Goal: Information Seeking & Learning: Learn about a topic

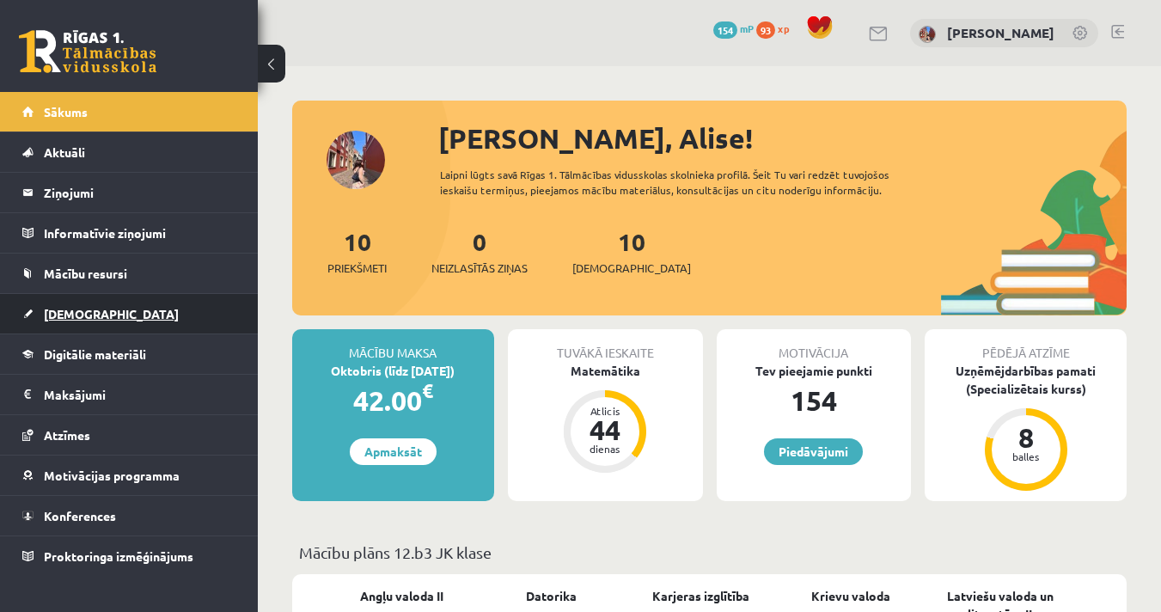
click at [115, 320] on link "[DEMOGRAPHIC_DATA]" at bounding box center [129, 314] width 214 height 40
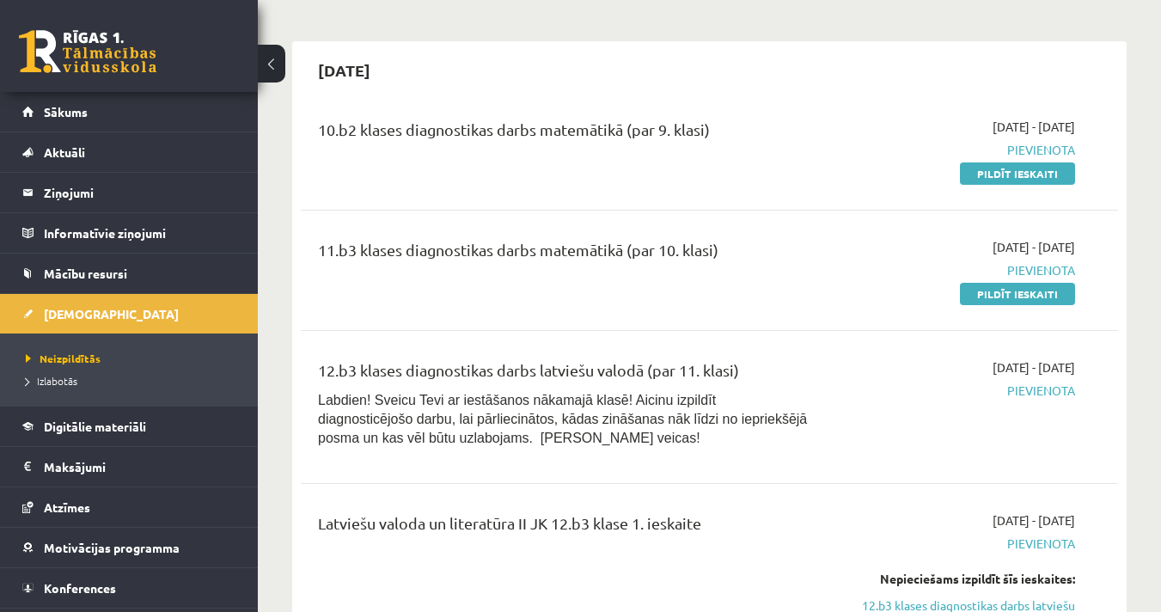
scroll to position [132, 0]
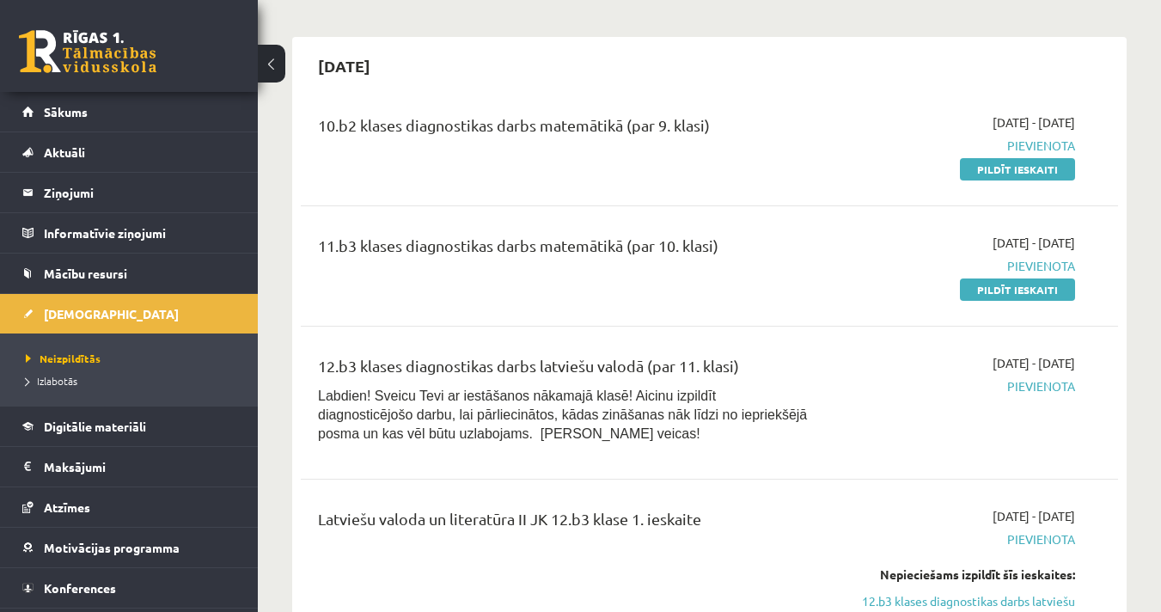
click at [709, 125] on div "10.b2 klases diagnostikas darbs matemātikā (par 9. klasi)" at bounding box center [566, 129] width 496 height 32
click at [712, 126] on div "10.b2 klases diagnostikas darbs matemātikā (par 9. klasi)" at bounding box center [566, 129] width 496 height 32
click at [729, 246] on div "11.b3 klases diagnostikas darbs matemātikā (par 10. klasi)" at bounding box center [566, 250] width 496 height 32
click at [716, 244] on div "11.b3 klases diagnostikas darbs matemātikā (par 10. klasi)" at bounding box center [566, 250] width 496 height 32
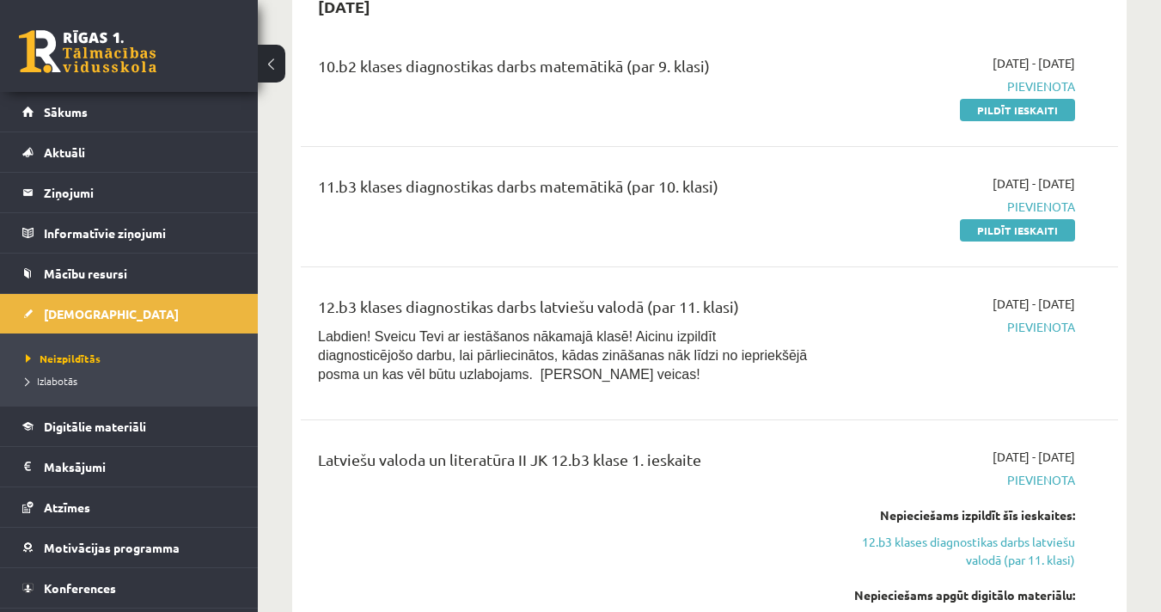
scroll to position [0, 0]
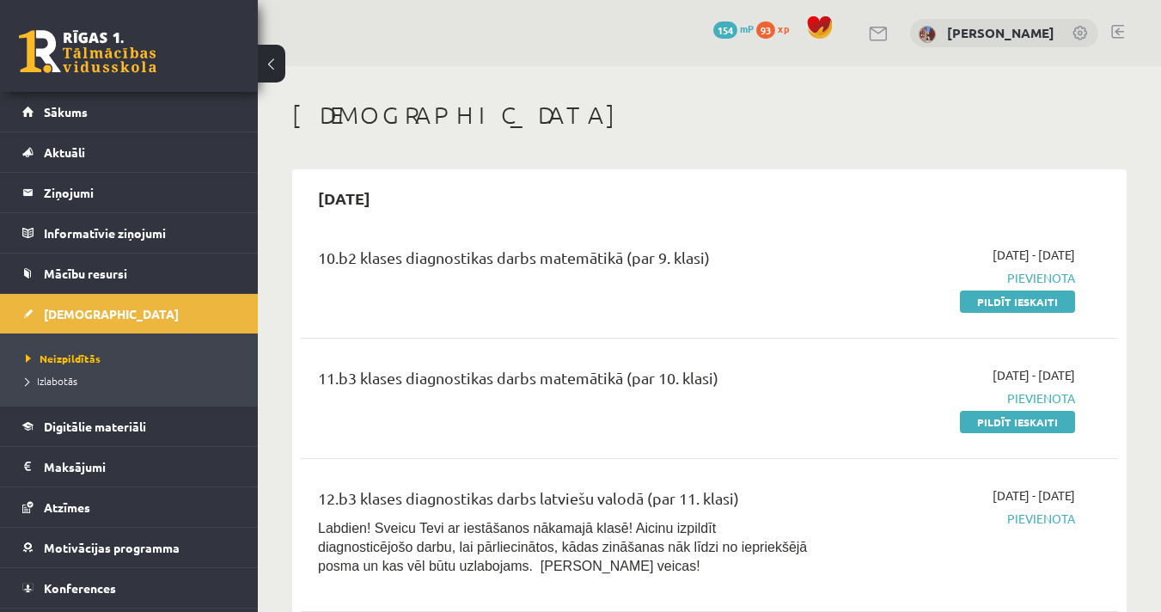
drag, startPoint x: 711, startPoint y: 257, endPoint x: 628, endPoint y: 261, distance: 82.6
click at [628, 261] on div "10.b2 klases diagnostikas darbs matemātikā (par 9. klasi)" at bounding box center [566, 262] width 496 height 32
click at [730, 259] on div "10.b2 klases diagnostikas darbs matemātikā (par 9. klasi)" at bounding box center [566, 262] width 496 height 32
drag, startPoint x: 726, startPoint y: 376, endPoint x: 630, endPoint y: 385, distance: 96.6
click at [630, 385] on div "11.b3 klases diagnostikas darbs matemātikā (par 10. klasi)" at bounding box center [566, 382] width 496 height 32
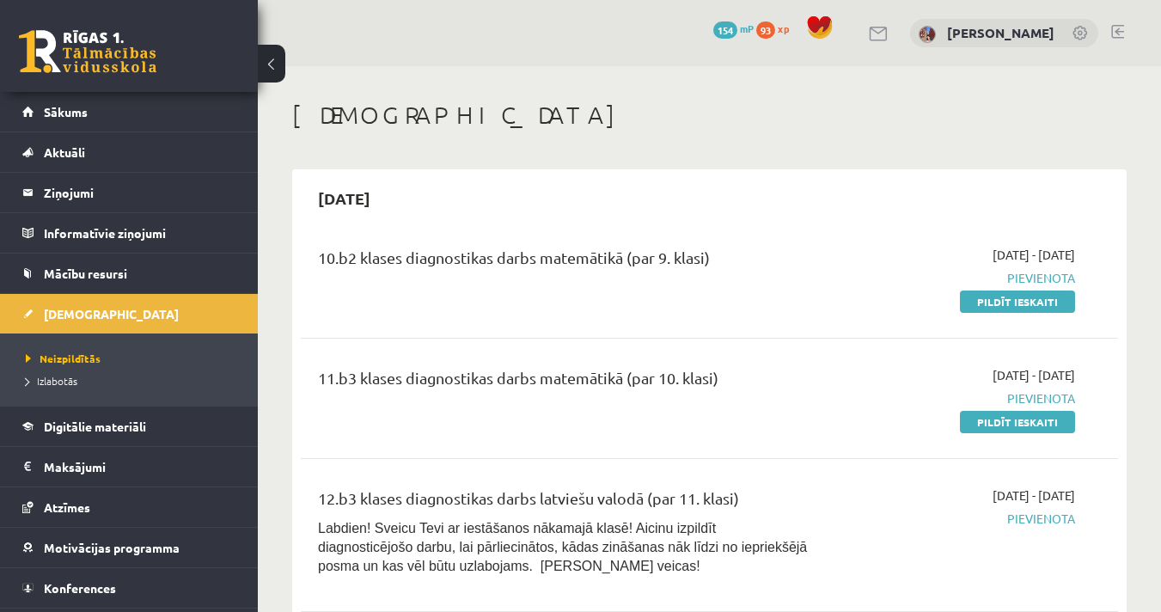
click at [710, 259] on div "10.b2 klases diagnostikas darbs matemātikā (par 9. klasi)" at bounding box center [566, 262] width 496 height 32
drag, startPoint x: 717, startPoint y: 260, endPoint x: 629, endPoint y: 274, distance: 88.7
click at [629, 274] on div "10.b2 klases diagnostikas darbs matemātikā (par 9. klasi)" at bounding box center [566, 262] width 496 height 32
click at [721, 377] on div "11.b3 klases diagnostikas darbs matemātikā (par 10. klasi)" at bounding box center [566, 382] width 496 height 32
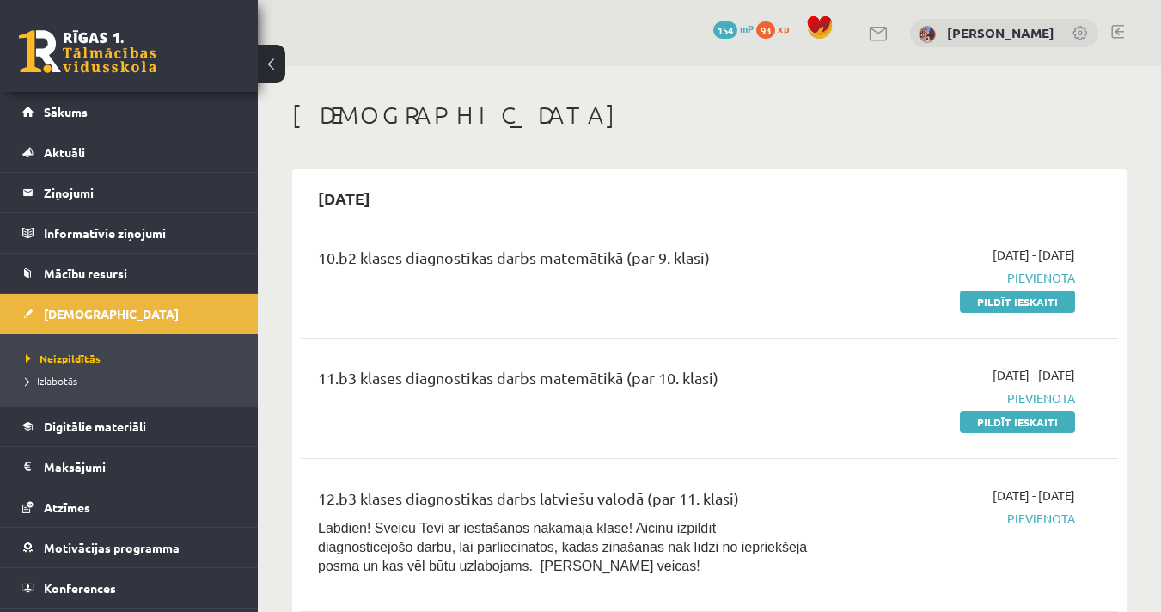
click at [721, 377] on div "11.b3 klases diagnostikas darbs matemātikā (par 10. klasi)" at bounding box center [566, 382] width 496 height 32
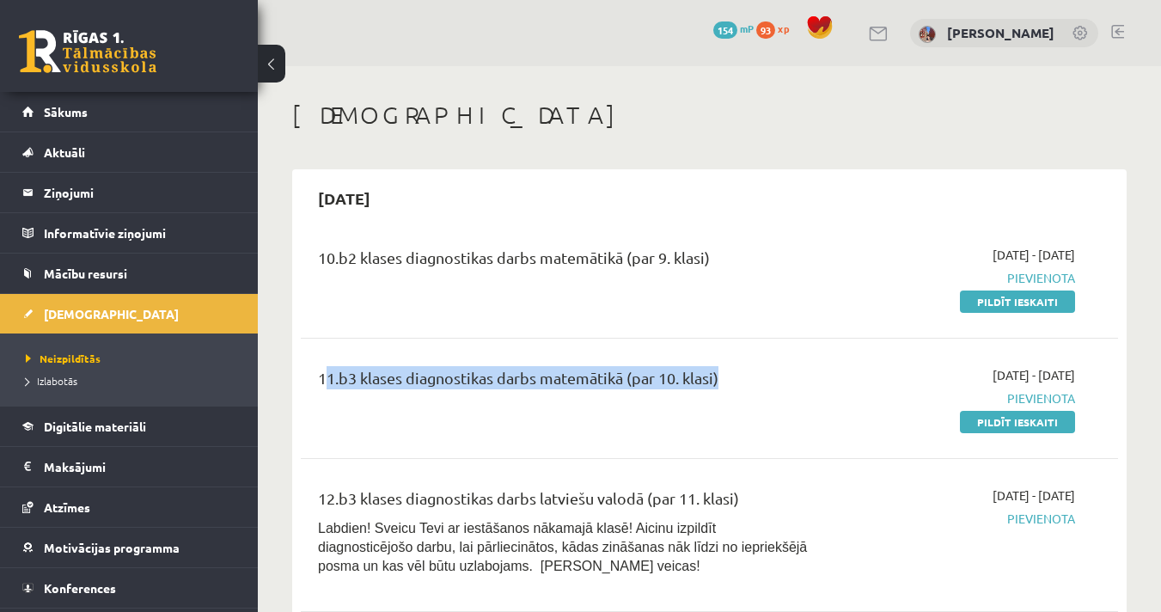
drag, startPoint x: 721, startPoint y: 377, endPoint x: 628, endPoint y: 361, distance: 94.2
click at [638, 361] on div "11.b3 klases diagnostikas darbs matemātikā (par 10. klasi) 2025-09-01 - 2025-10…" at bounding box center [709, 398] width 817 height 99
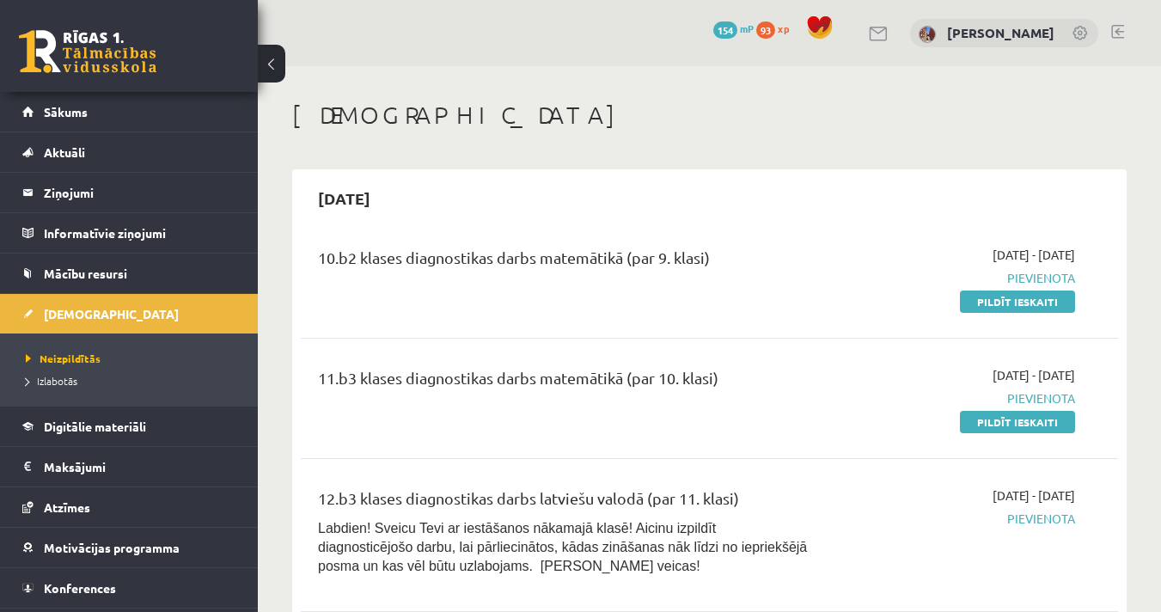
click at [512, 296] on div "10.b2 klases diagnostikas darbs matemātikā (par 9. klasi)" at bounding box center [566, 278] width 522 height 64
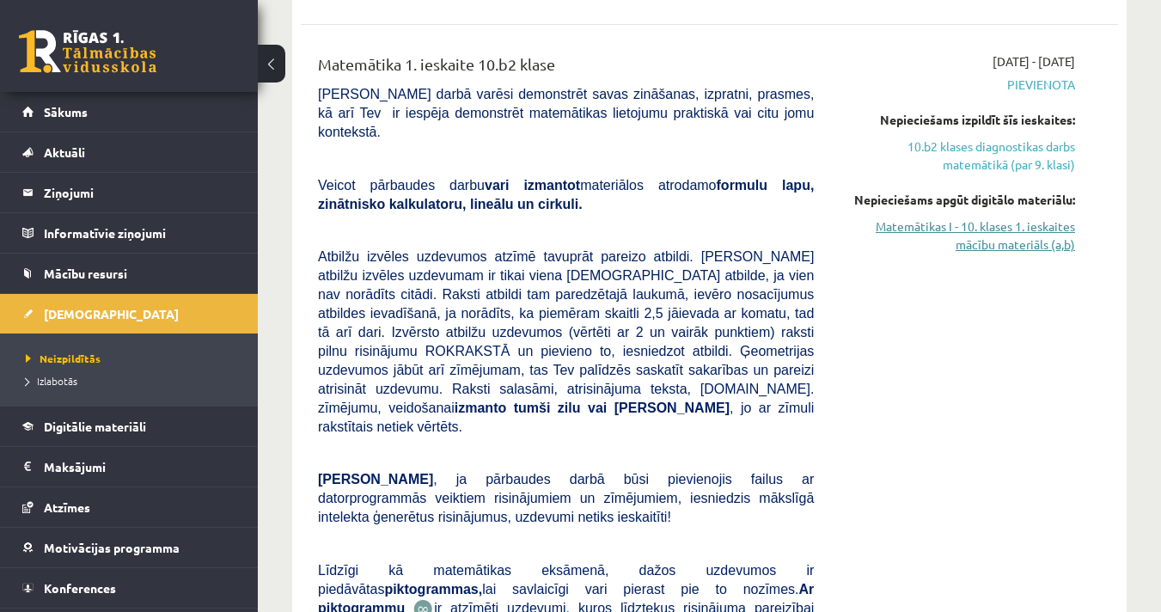
scroll to position [889, 0]
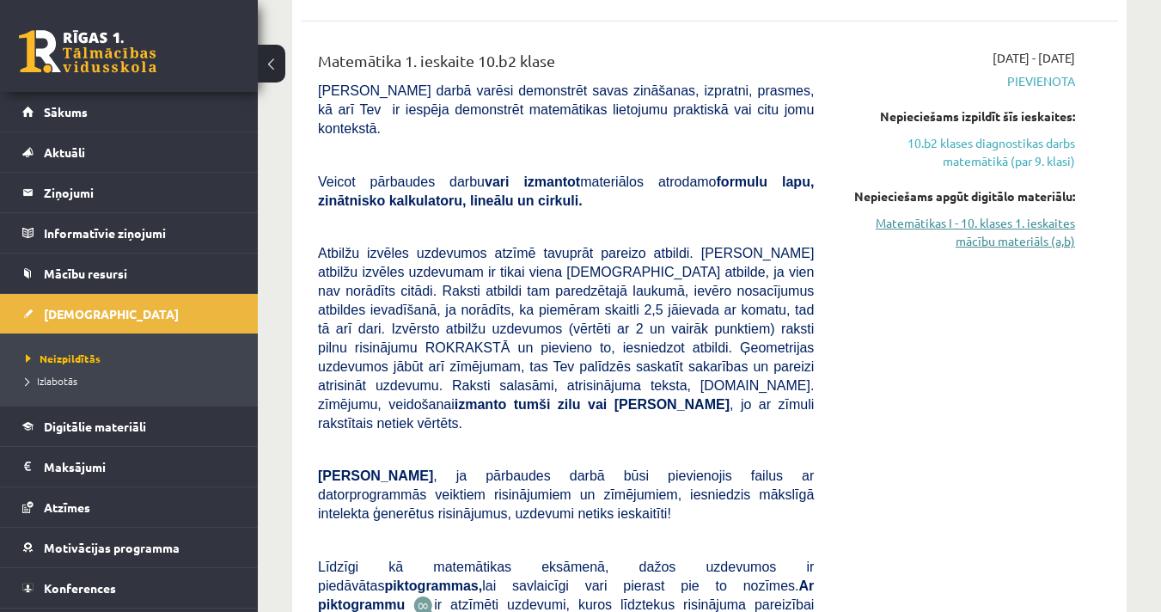
click at [991, 247] on link "Matemātikas I - 10. klases 1. ieskaites mācību materiāls (a,b)" at bounding box center [956, 232] width 235 height 36
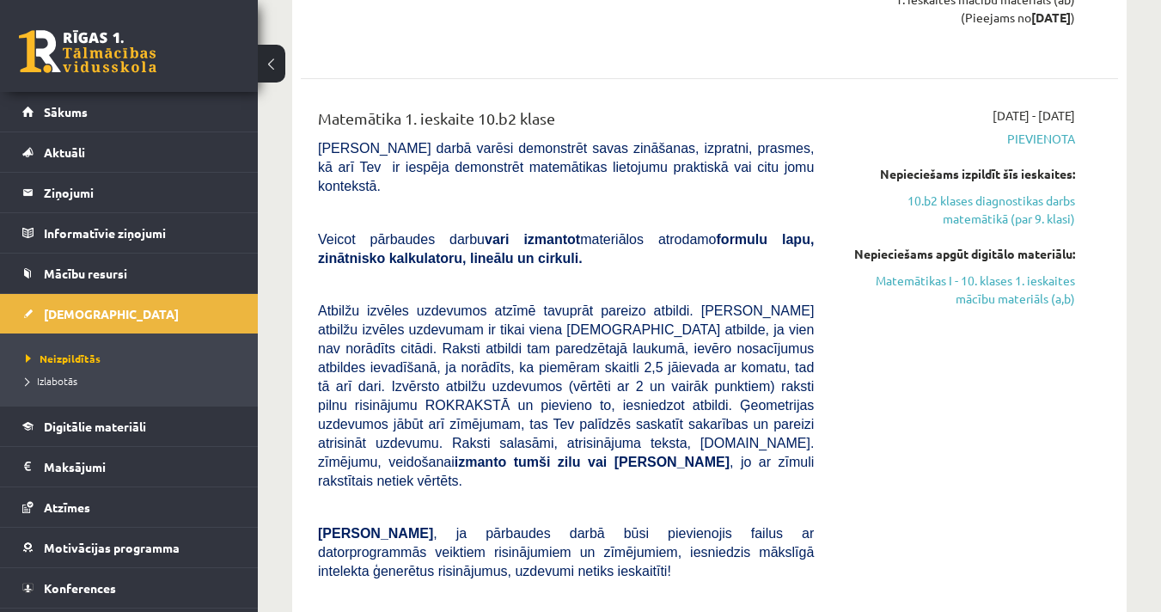
scroll to position [831, 0]
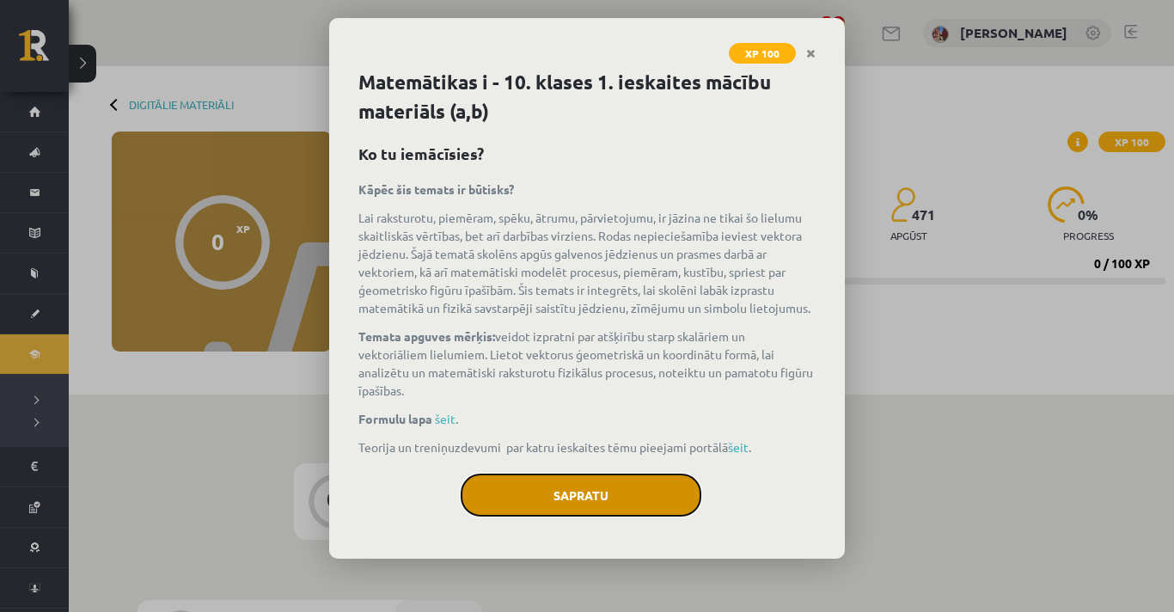
click at [552, 488] on button "Sapratu" at bounding box center [581, 494] width 241 height 43
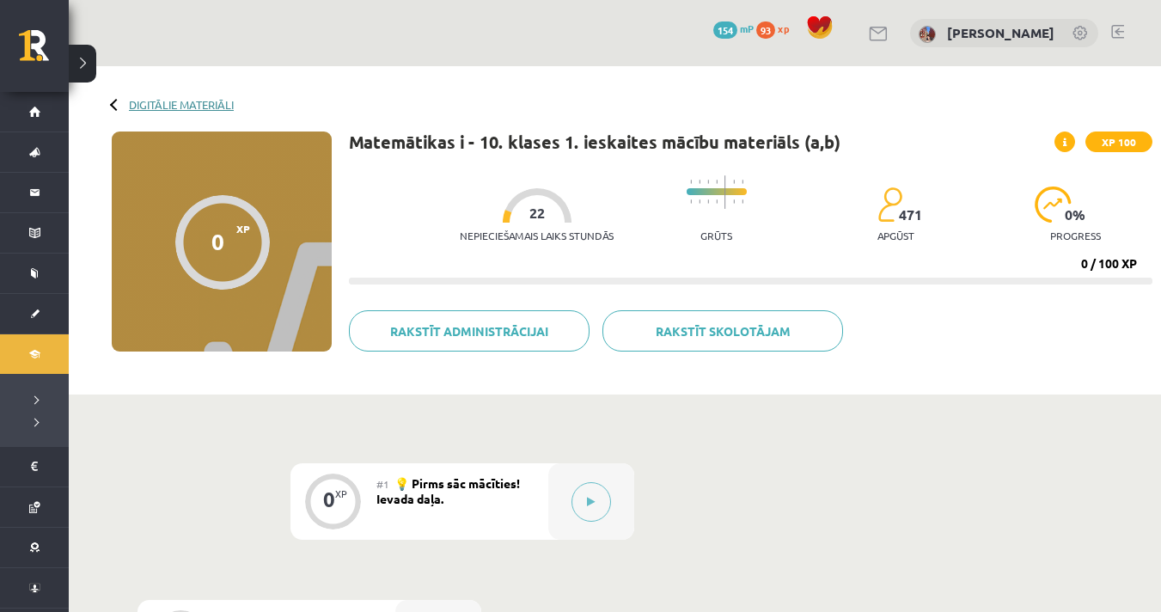
click at [151, 106] on link "Digitālie materiāli" at bounding box center [181, 104] width 105 height 13
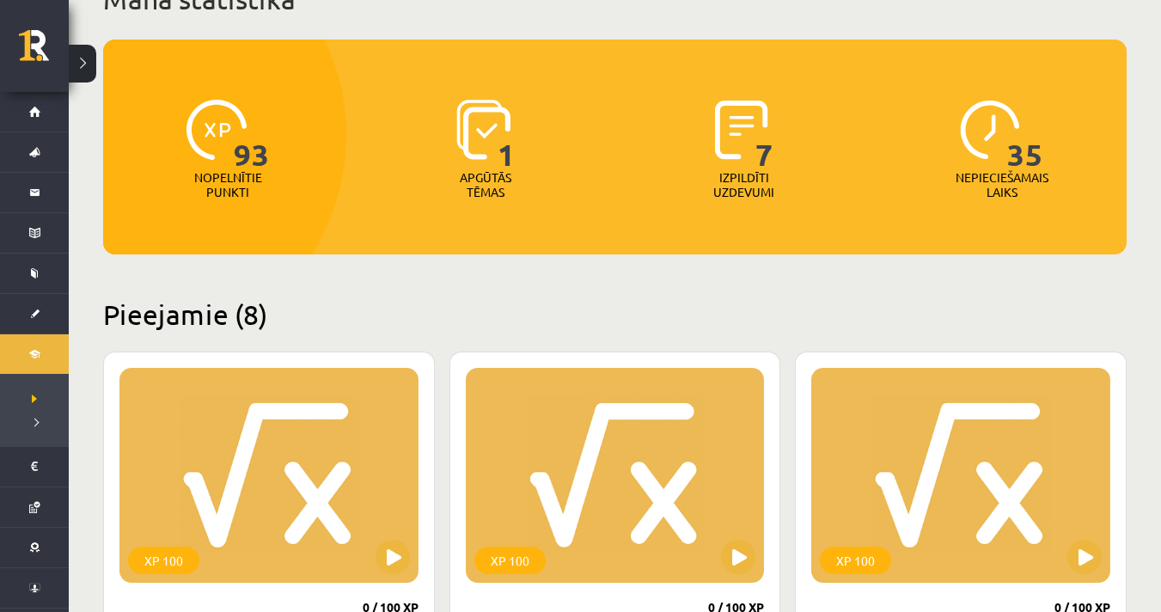
scroll to position [480, 0]
